Goal: Information Seeking & Learning: Learn about a topic

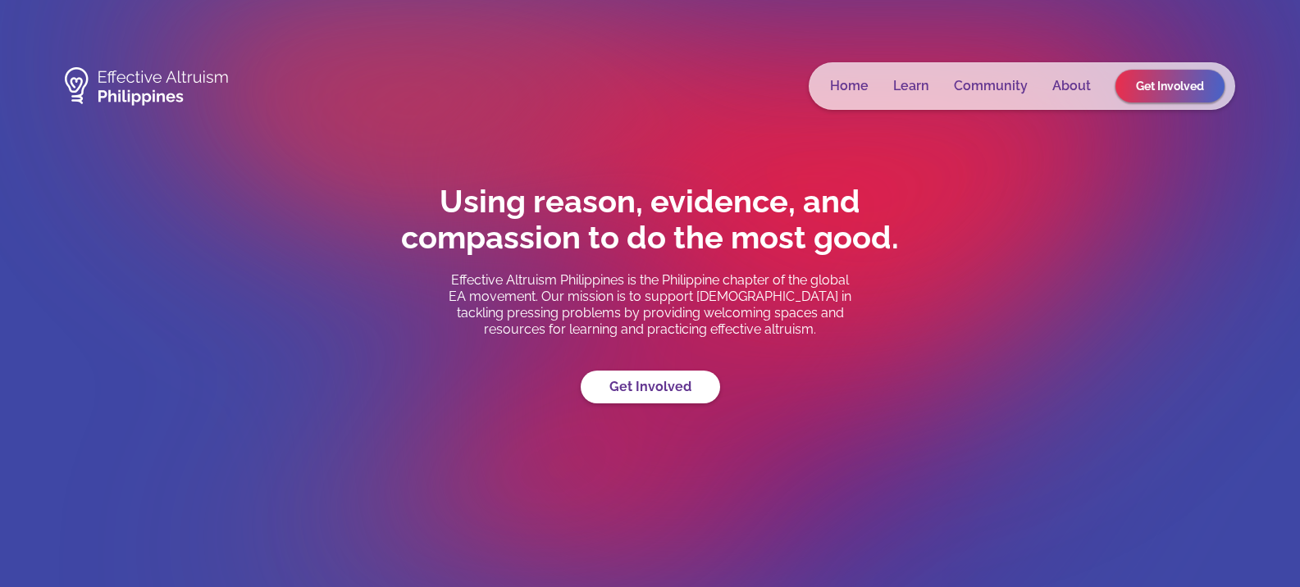
click at [1009, 87] on link "Community" at bounding box center [991, 86] width 74 height 16
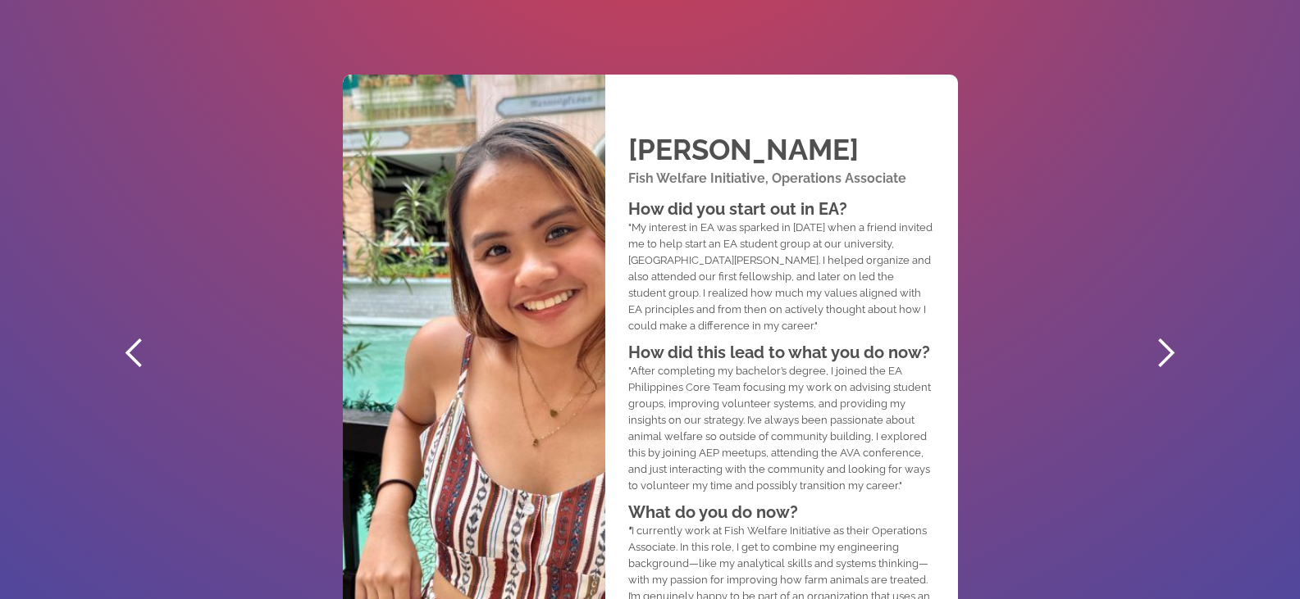
scroll to position [902, 0]
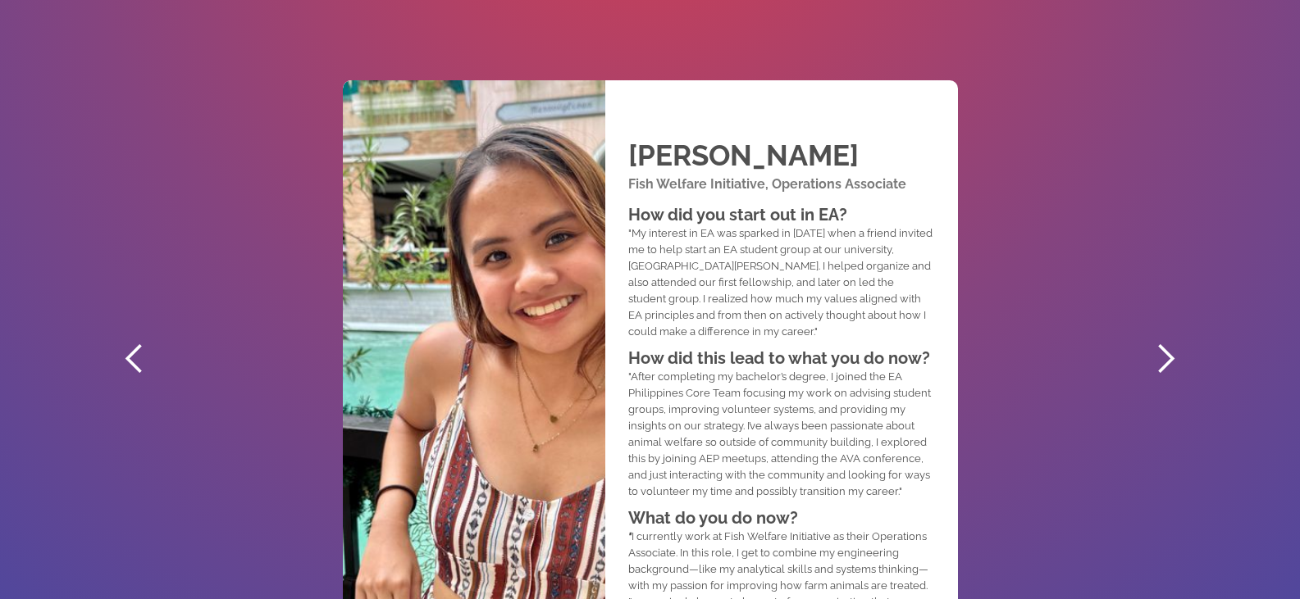
click at [1167, 359] on div "next slide" at bounding box center [1165, 359] width 33 height 33
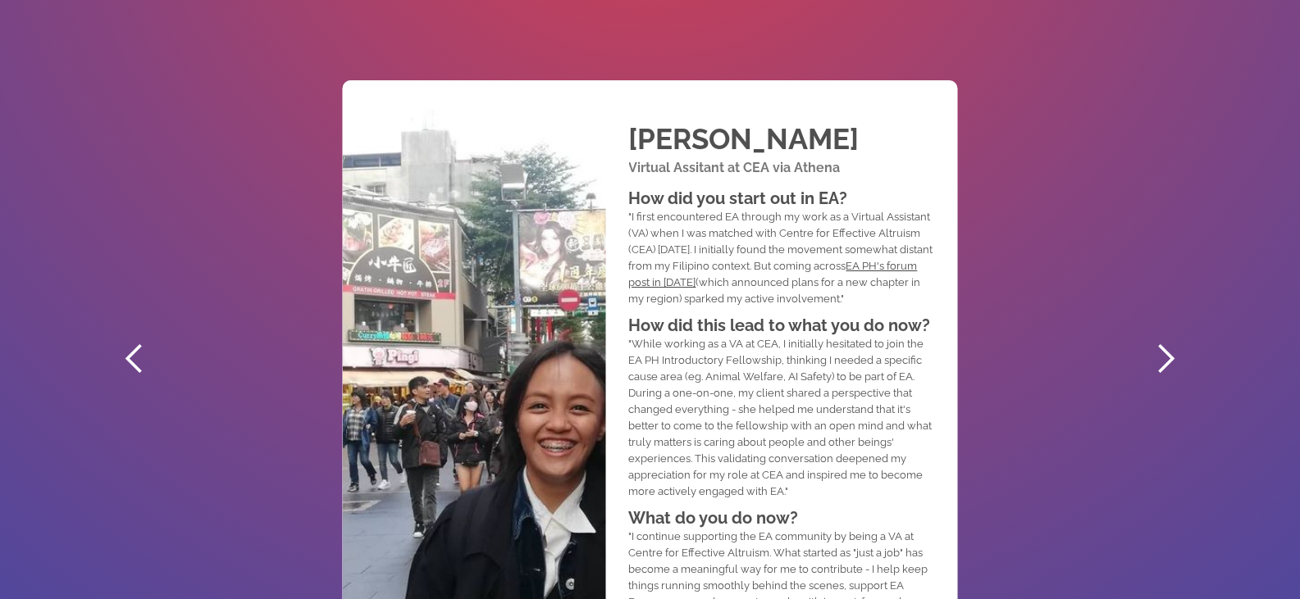
click at [1164, 362] on div "next slide" at bounding box center [1165, 359] width 33 height 33
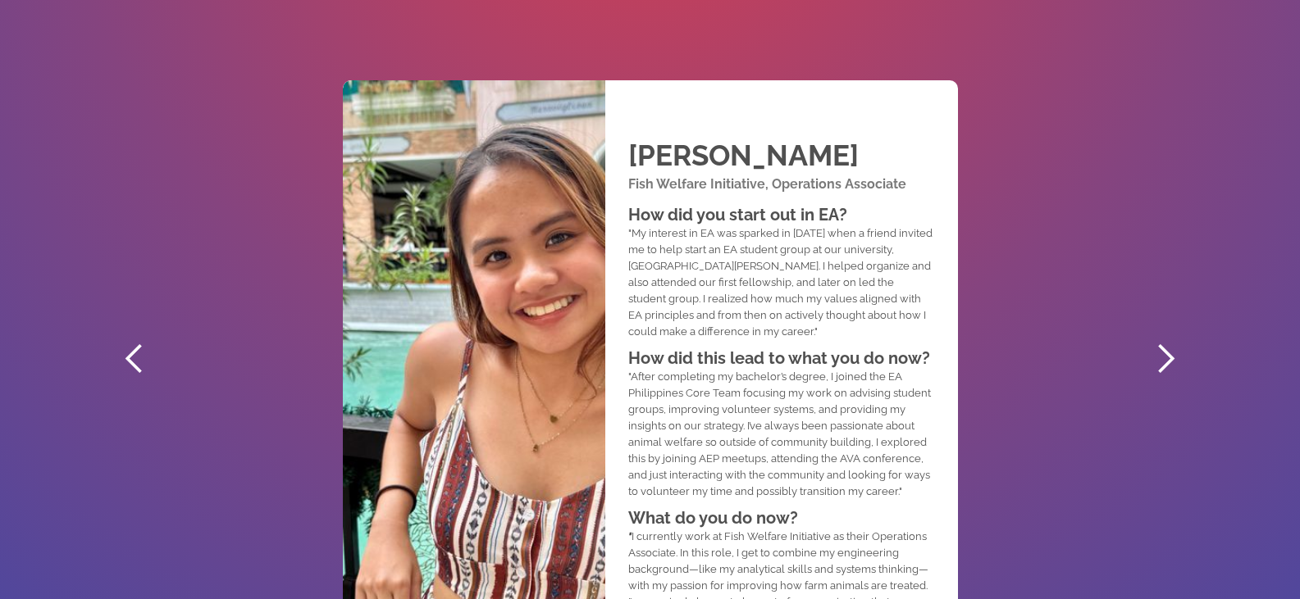
click at [1164, 364] on div "next slide" at bounding box center [1165, 359] width 33 height 33
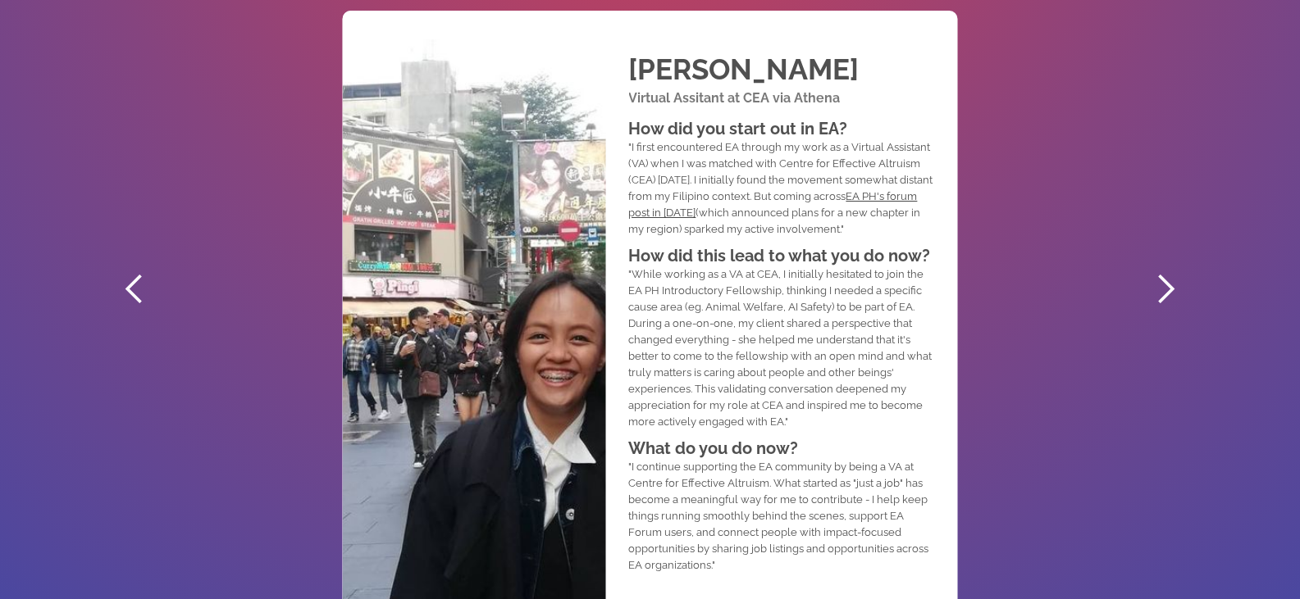
scroll to position [1066, 0]
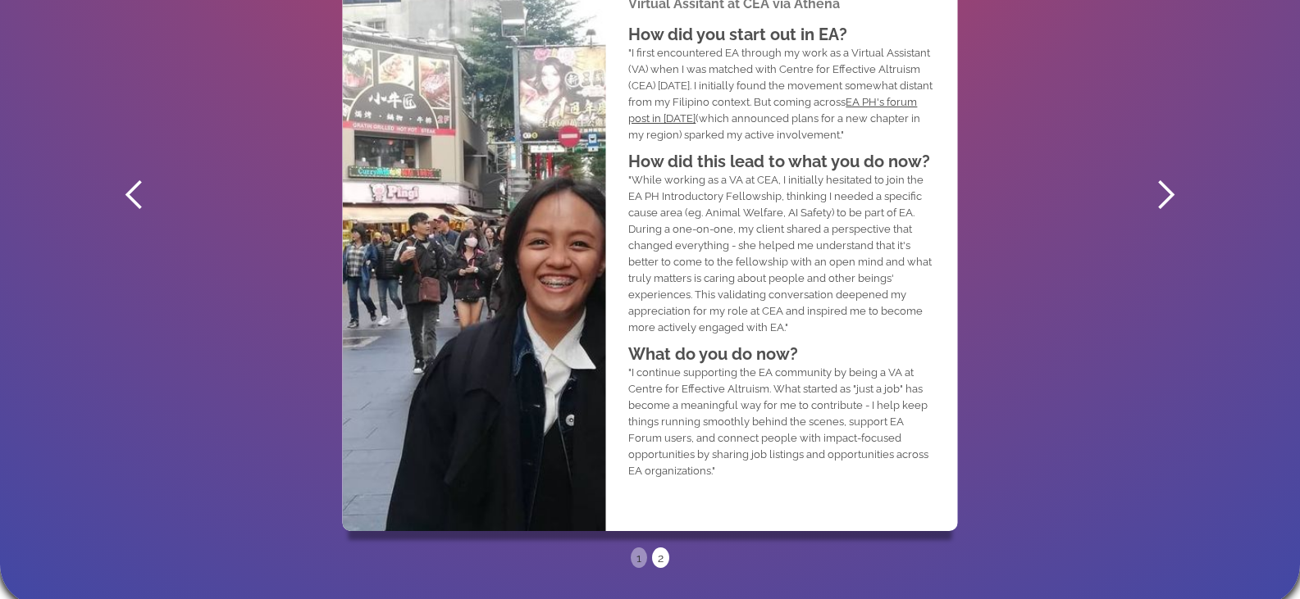
click at [134, 199] on div "previous slide" at bounding box center [134, 195] width 33 height 33
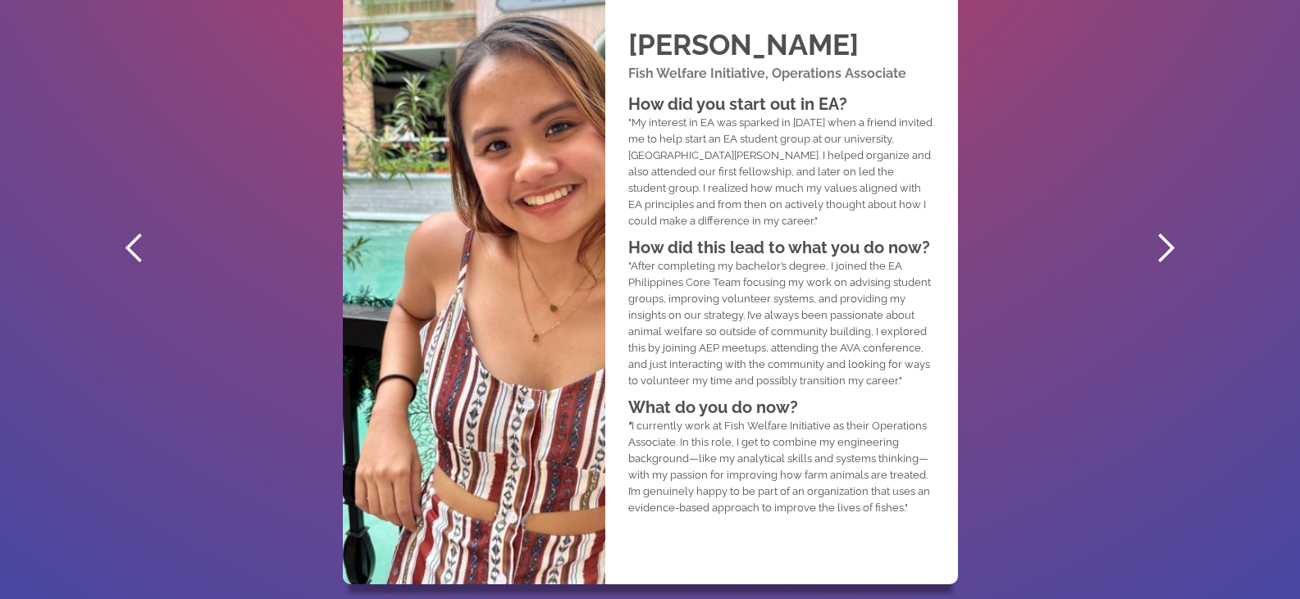
scroll to position [984, 0]
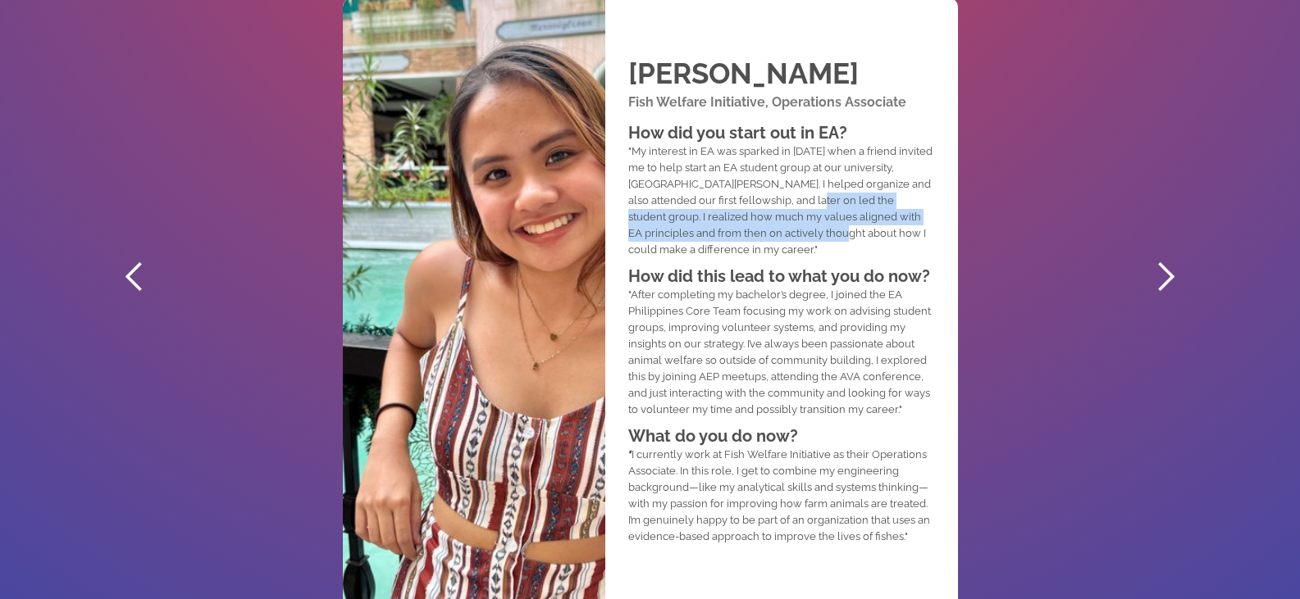
drag, startPoint x: 819, startPoint y: 199, endPoint x: 800, endPoint y: 239, distance: 44.0
click at [800, 239] on p ""My interest in EA was sparked in [DATE] when a friend invited me to help start…" at bounding box center [780, 201] width 304 height 115
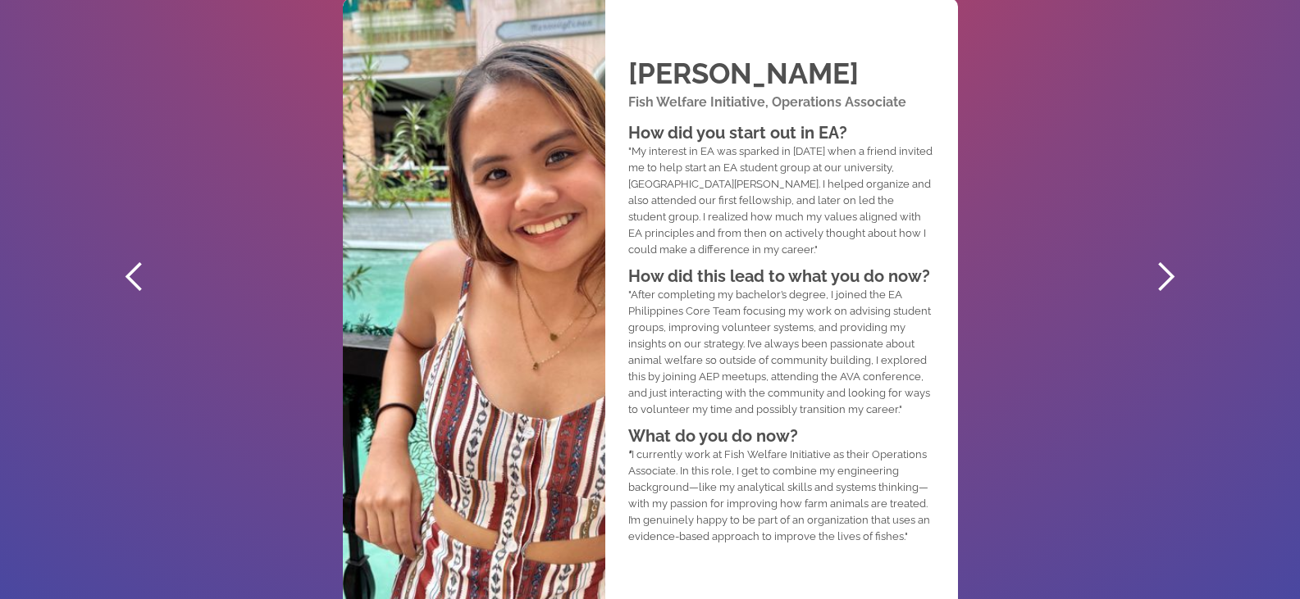
click at [1041, 168] on div "[PERSON_NAME] Fish Welfare Initiative, Operations Associate How did you start o…" at bounding box center [650, 277] width 1096 height 738
click at [1173, 277] on div "next slide" at bounding box center [1165, 277] width 33 height 33
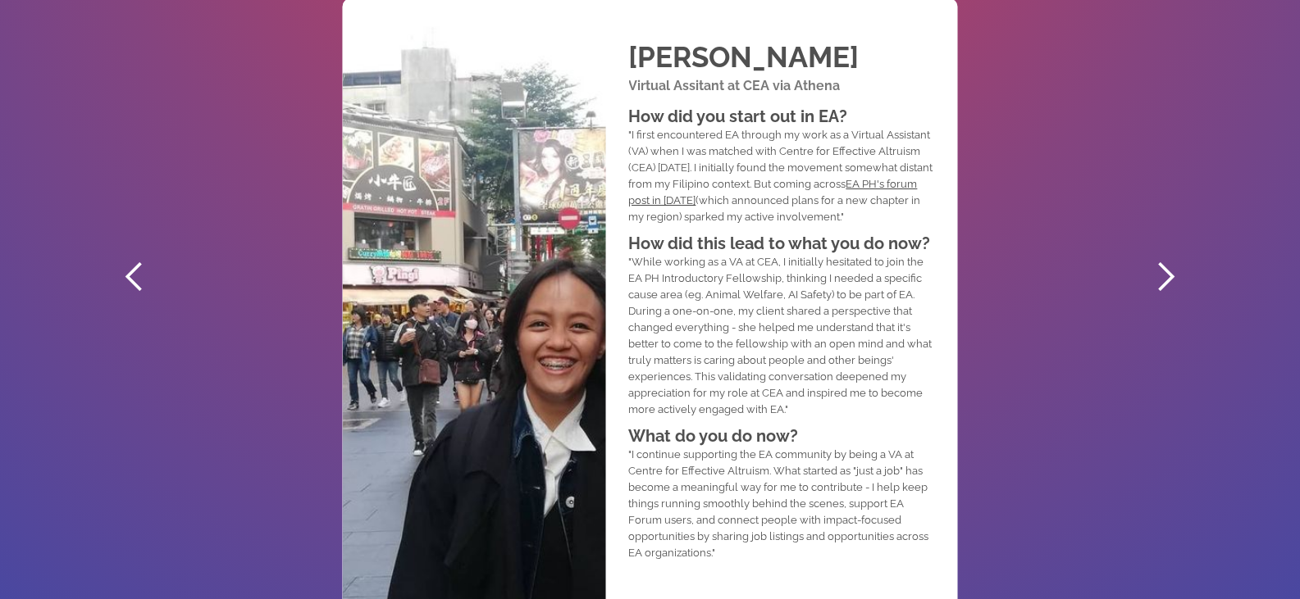
click at [134, 282] on div "previous slide" at bounding box center [134, 277] width 33 height 33
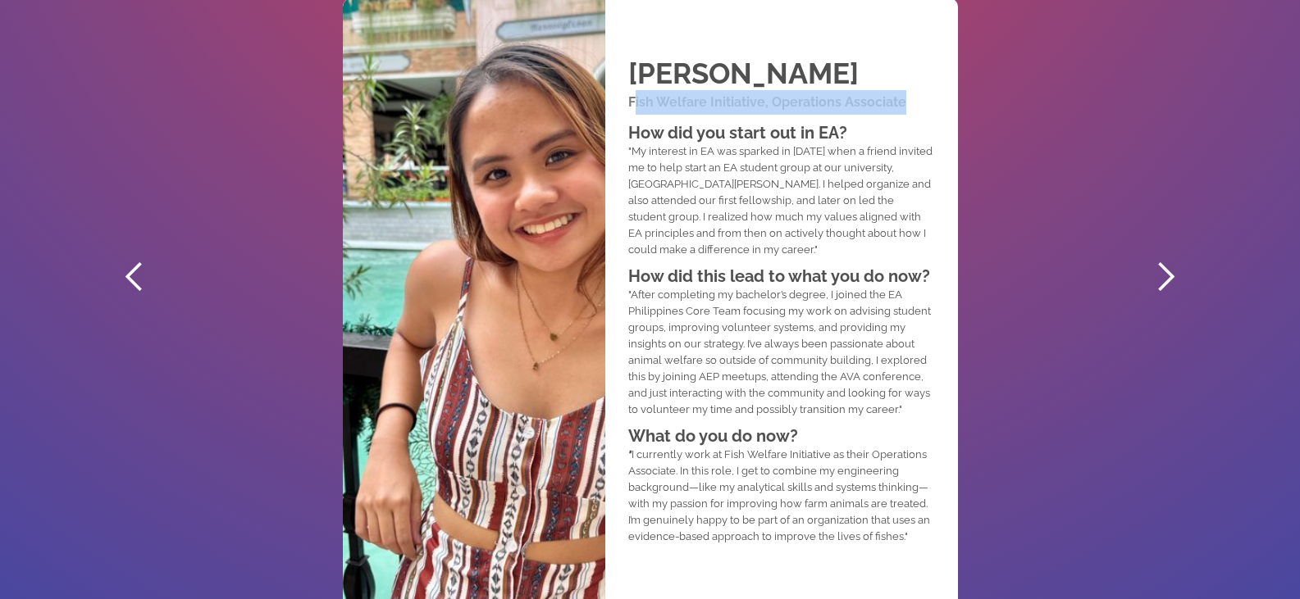
drag, startPoint x: 632, startPoint y: 104, endPoint x: 922, endPoint y: 105, distance: 289.5
click at [922, 105] on h1 "Fish Welfare Initiative, Operations Associate" at bounding box center [780, 102] width 304 height 25
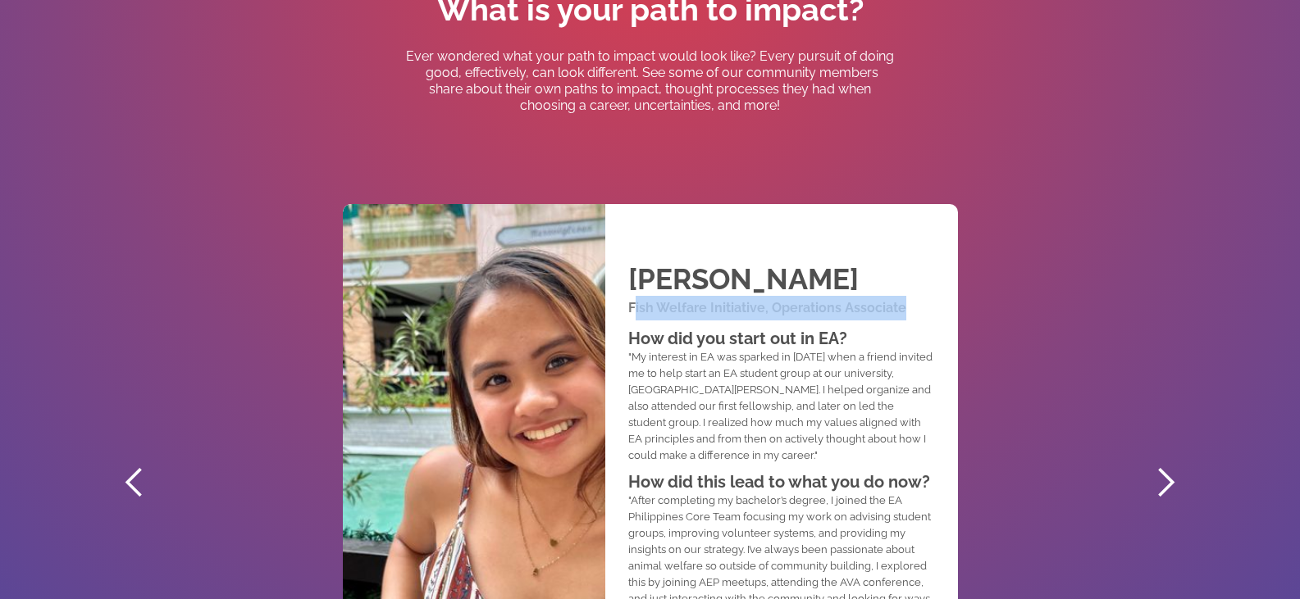
scroll to position [738, 0]
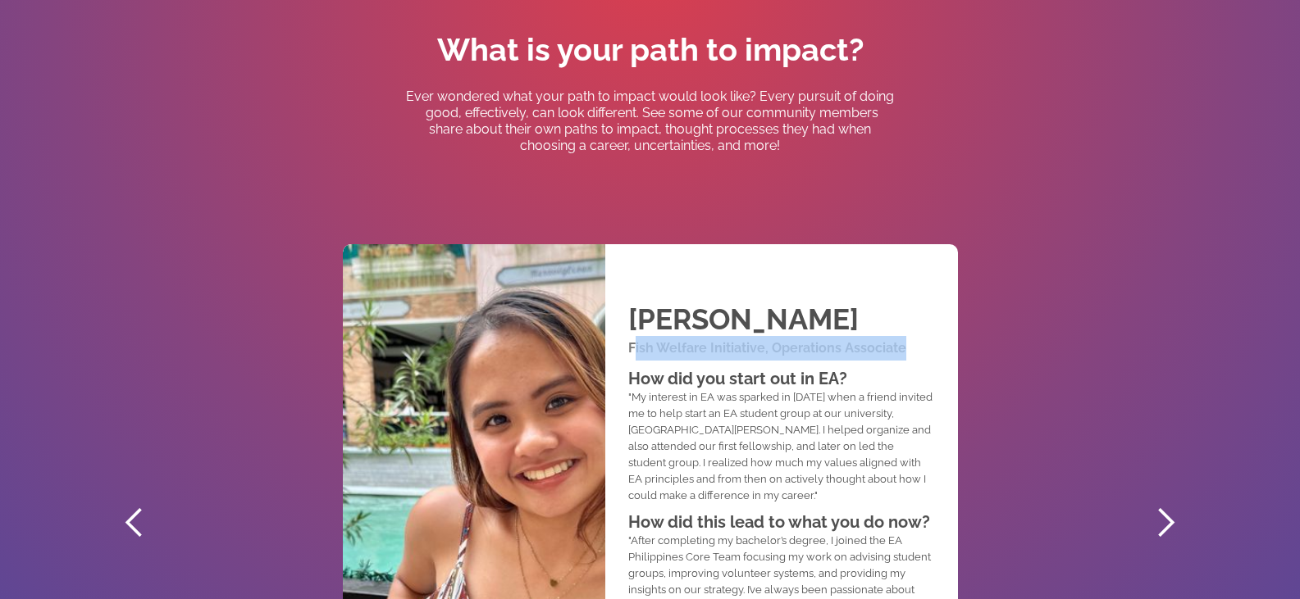
click at [1158, 534] on div "next slide" at bounding box center [1165, 523] width 33 height 33
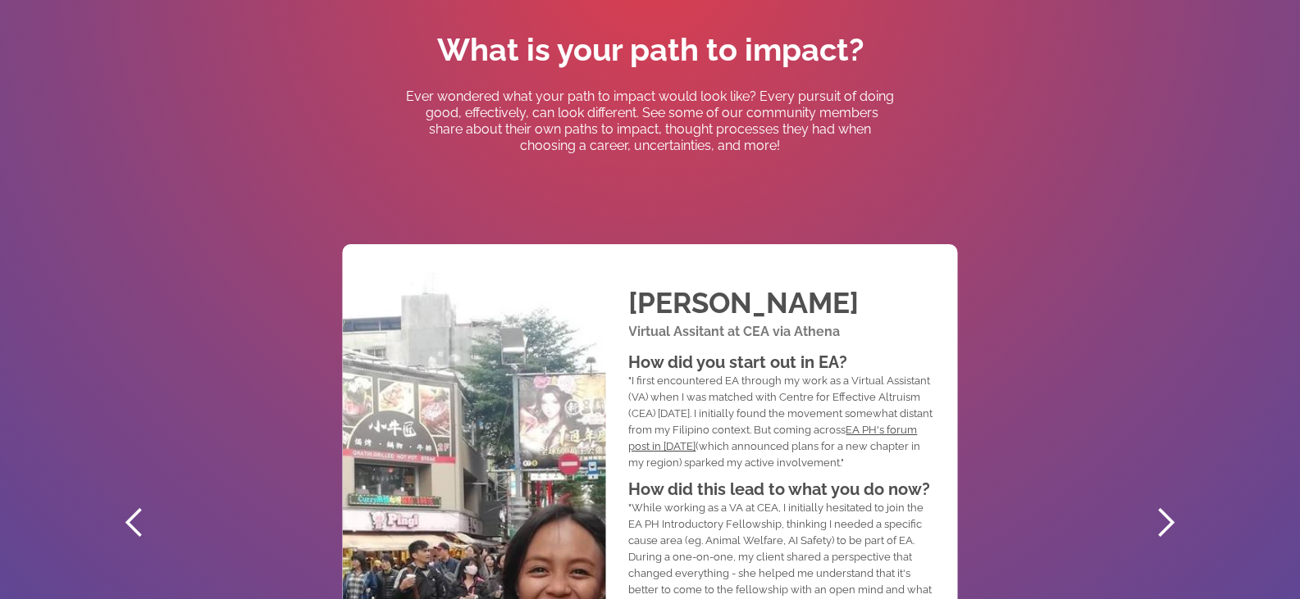
click at [1157, 532] on div "next slide" at bounding box center [1165, 523] width 33 height 33
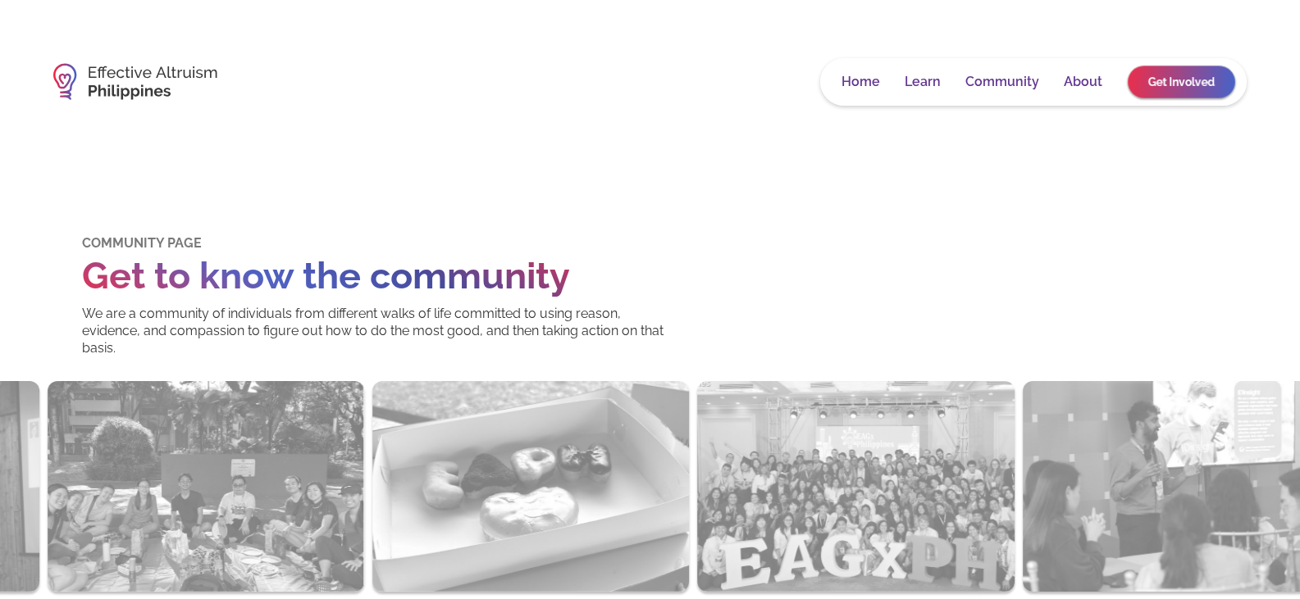
scroll to position [0, 0]
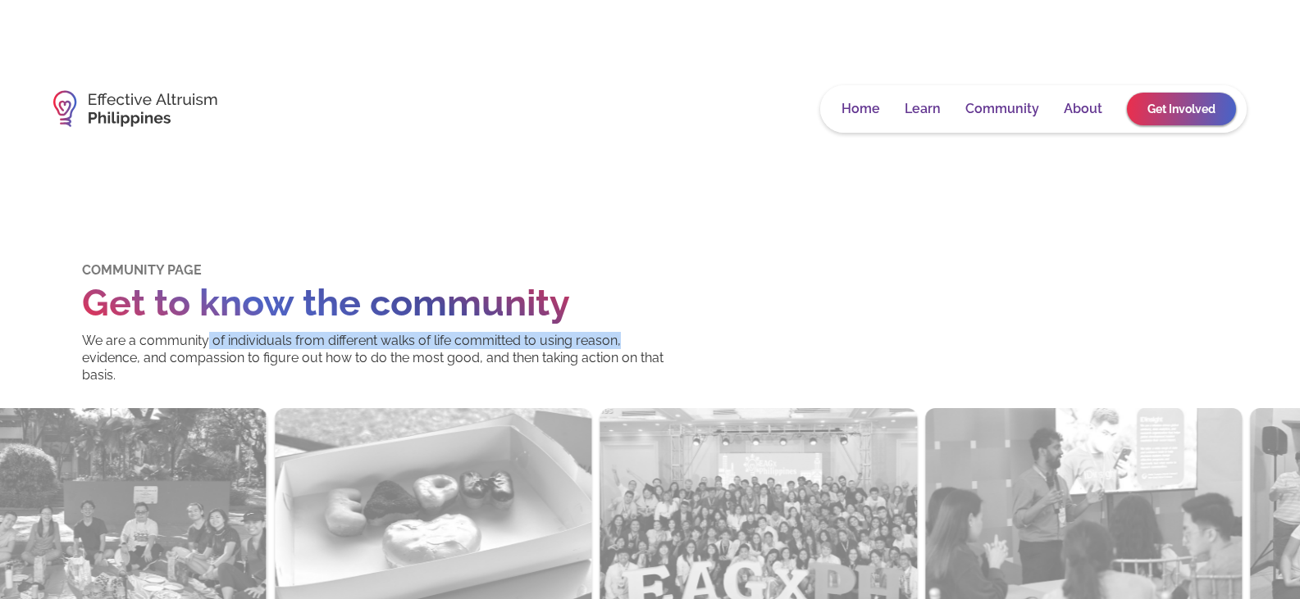
drag, startPoint x: 237, startPoint y: 347, endPoint x: 733, endPoint y: 344, distance: 496.1
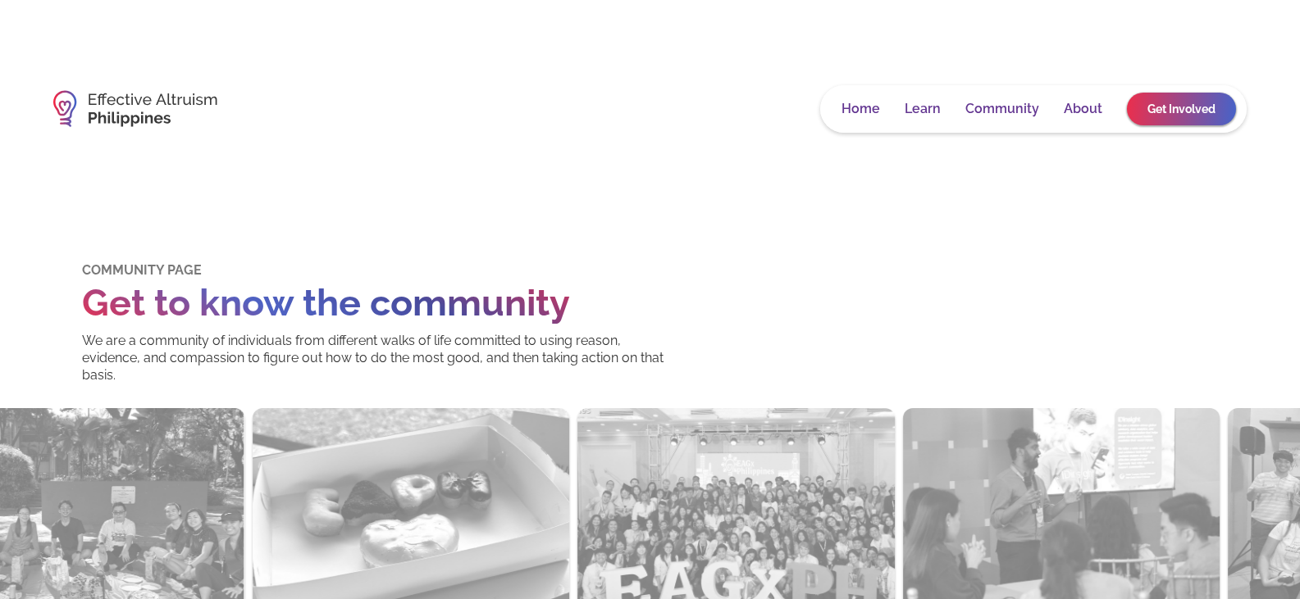
drag, startPoint x: 801, startPoint y: 294, endPoint x: 786, endPoint y: 302, distance: 17.2
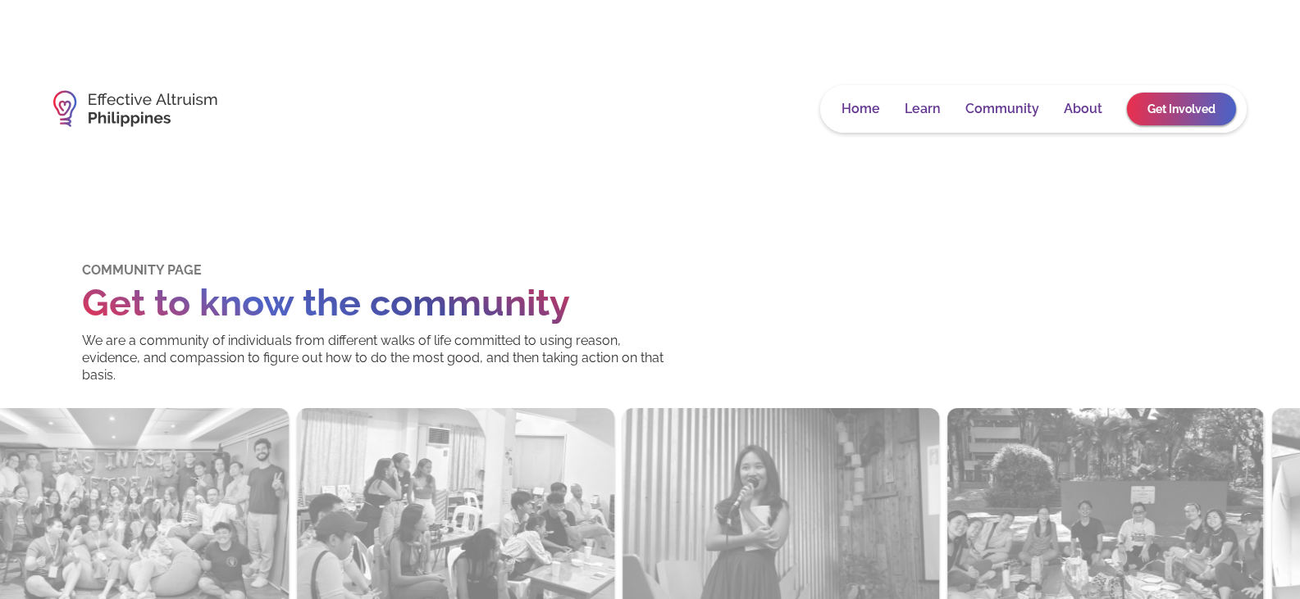
click at [1075, 111] on link "About" at bounding box center [1083, 109] width 39 height 16
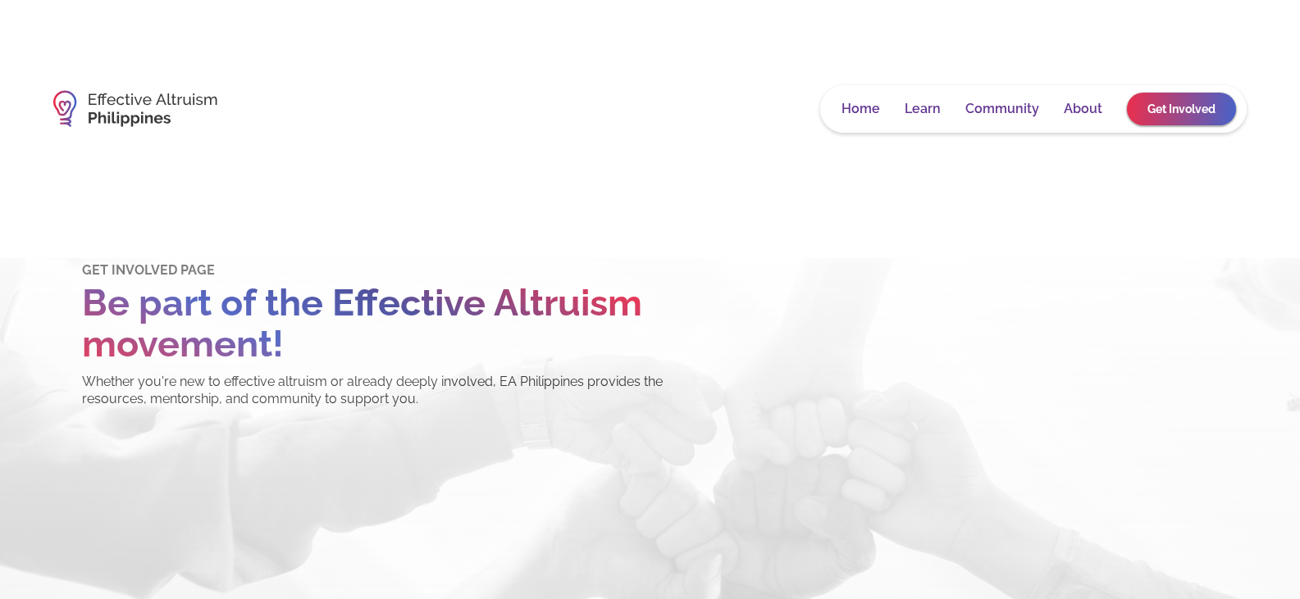
click at [923, 105] on link "Learn" at bounding box center [923, 109] width 36 height 16
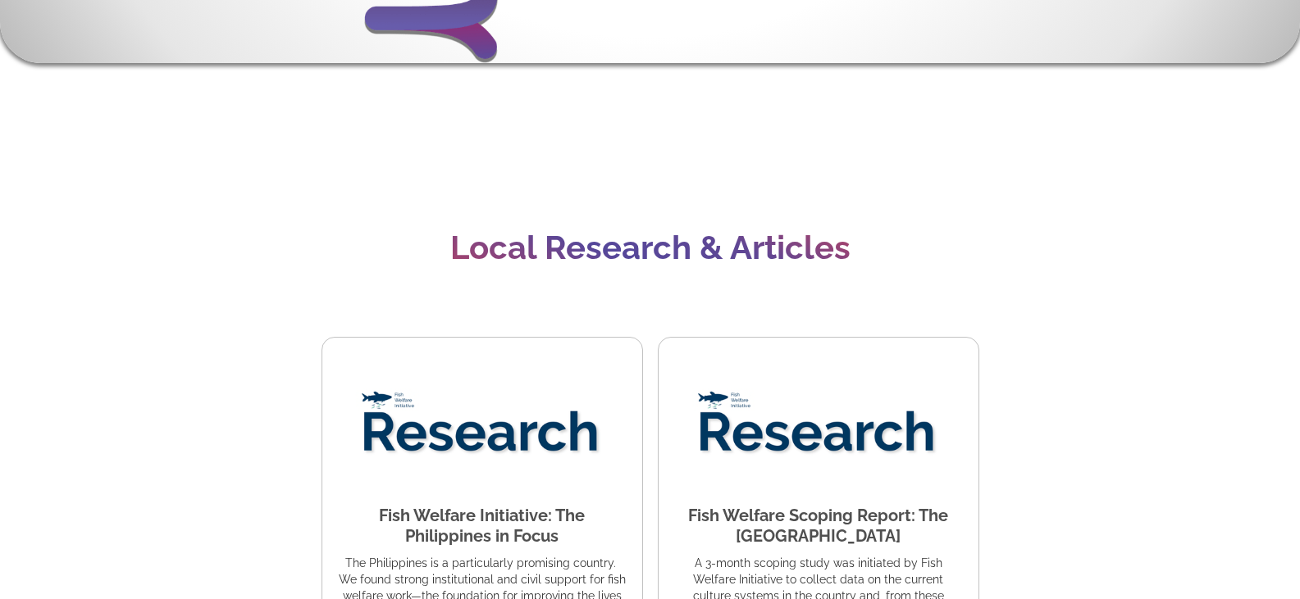
scroll to position [4182, 0]
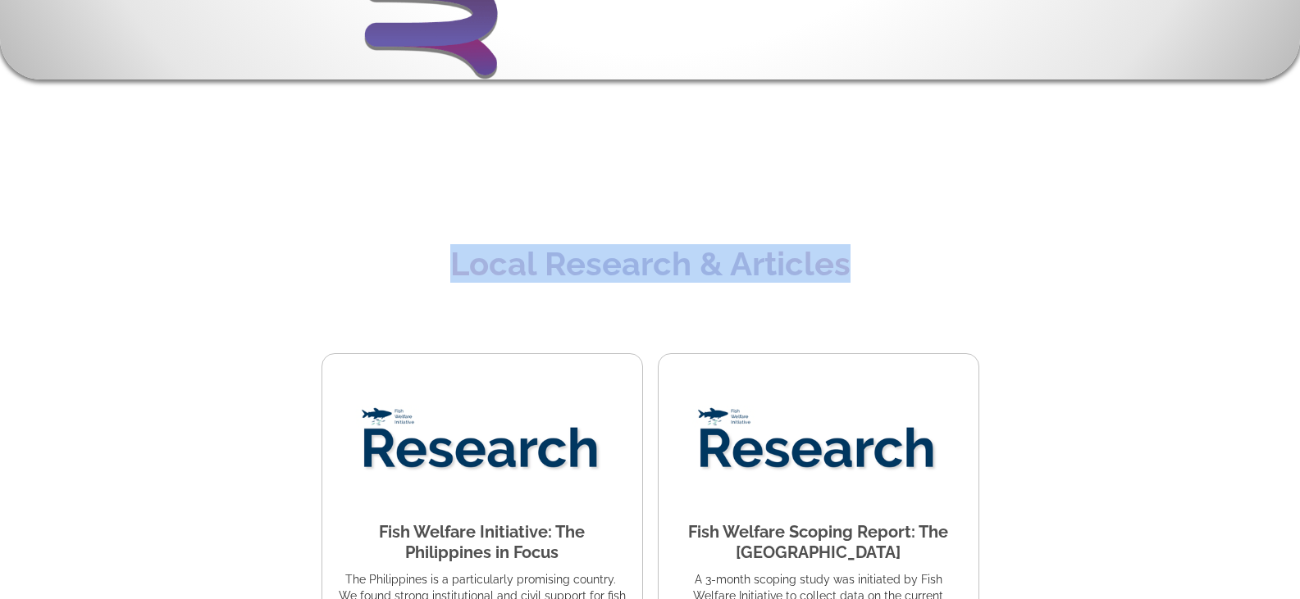
drag, startPoint x: 884, startPoint y: 260, endPoint x: 282, endPoint y: 230, distance: 602.7
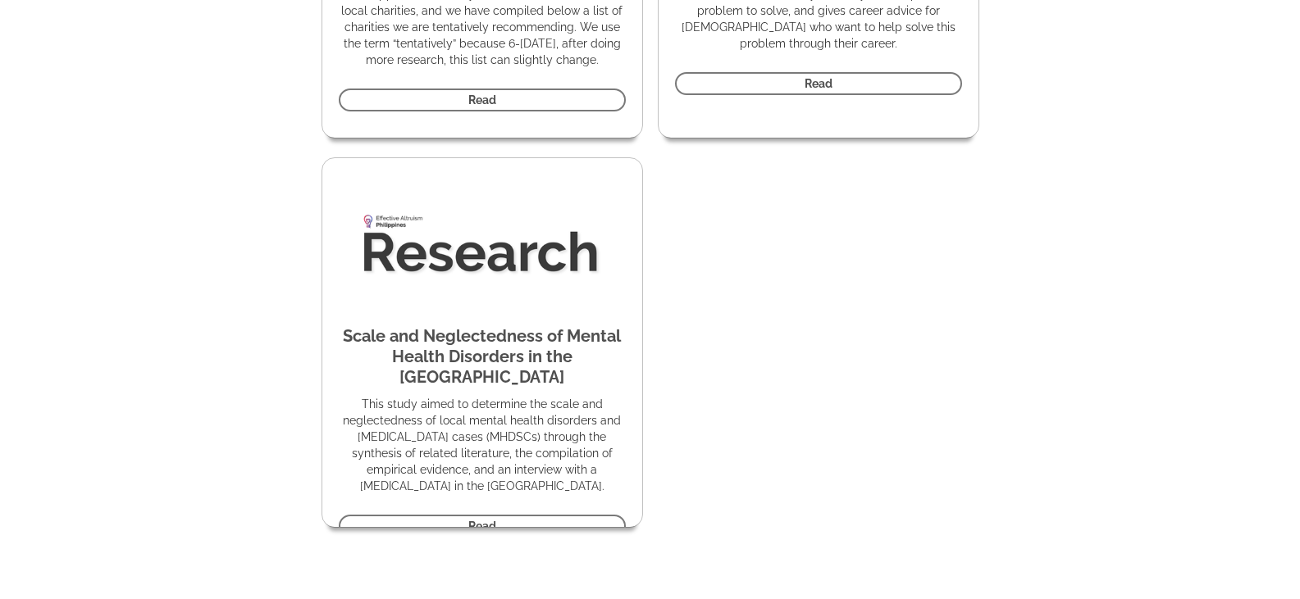
scroll to position [42, 0]
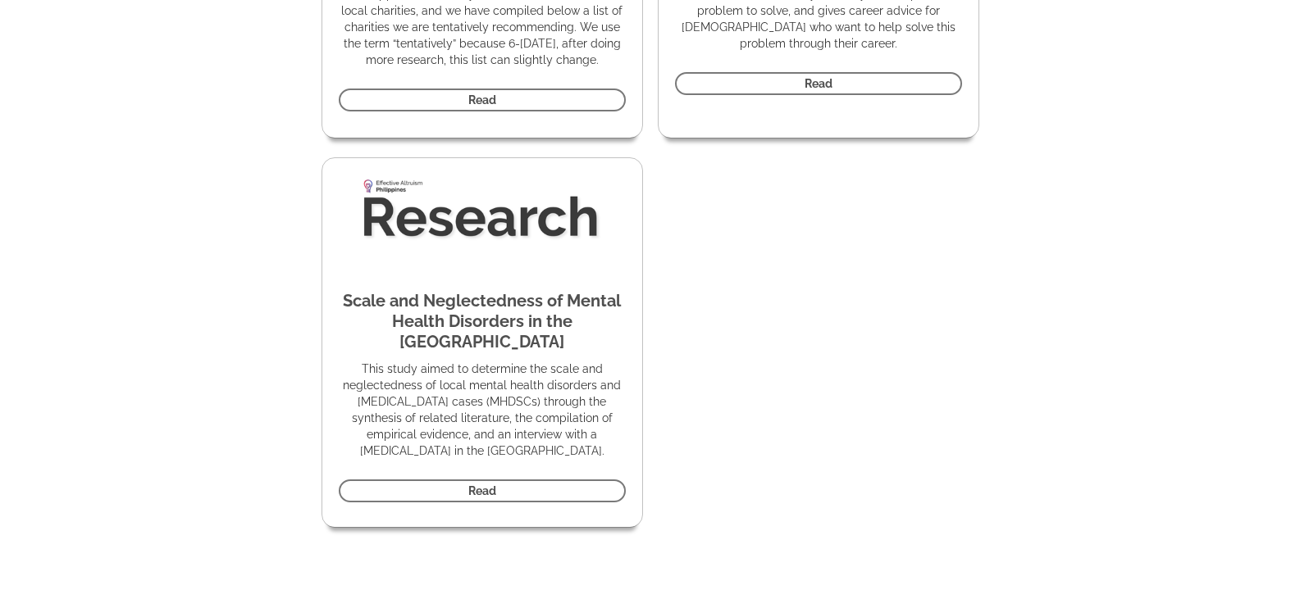
click at [522, 480] on link "Read" at bounding box center [482, 491] width 287 height 23
